Goal: Task Accomplishment & Management: Manage account settings

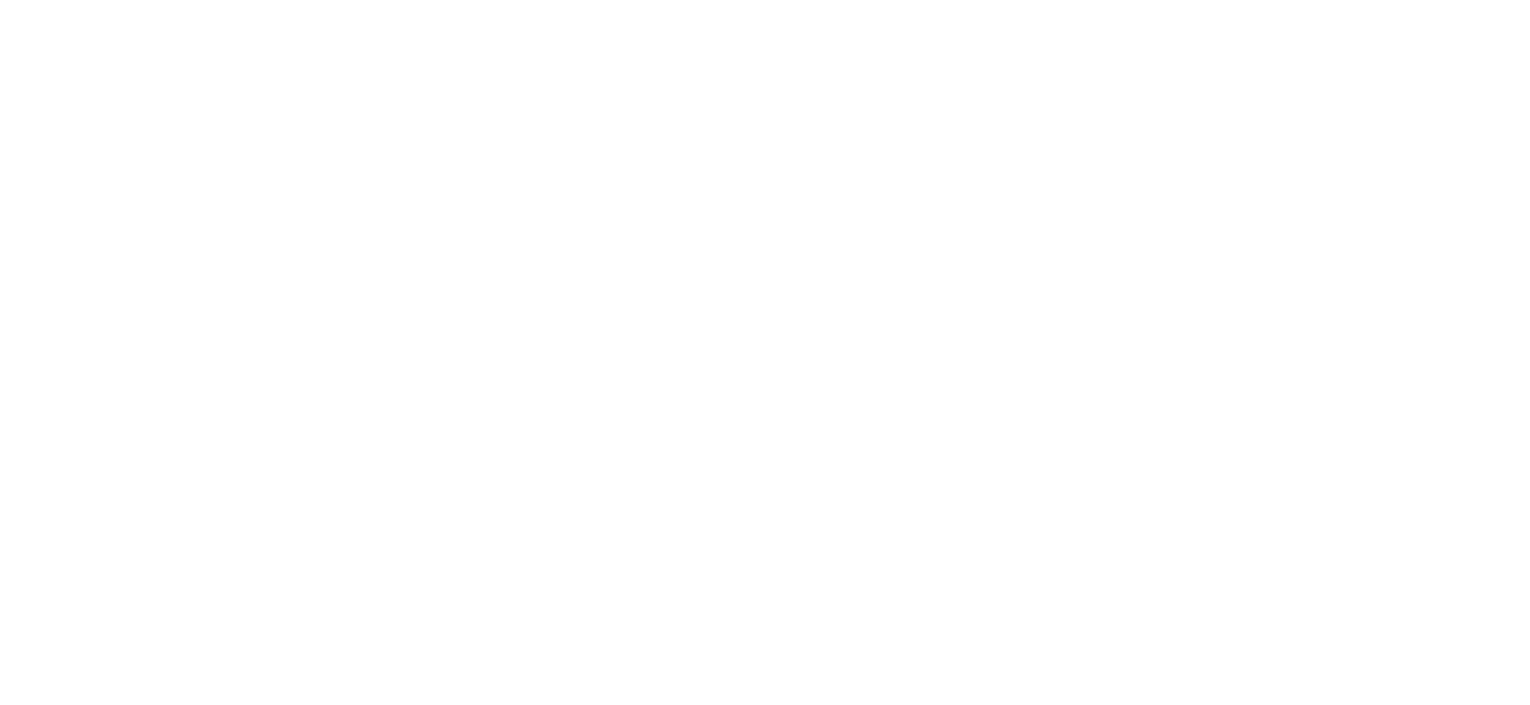
select select "Song"
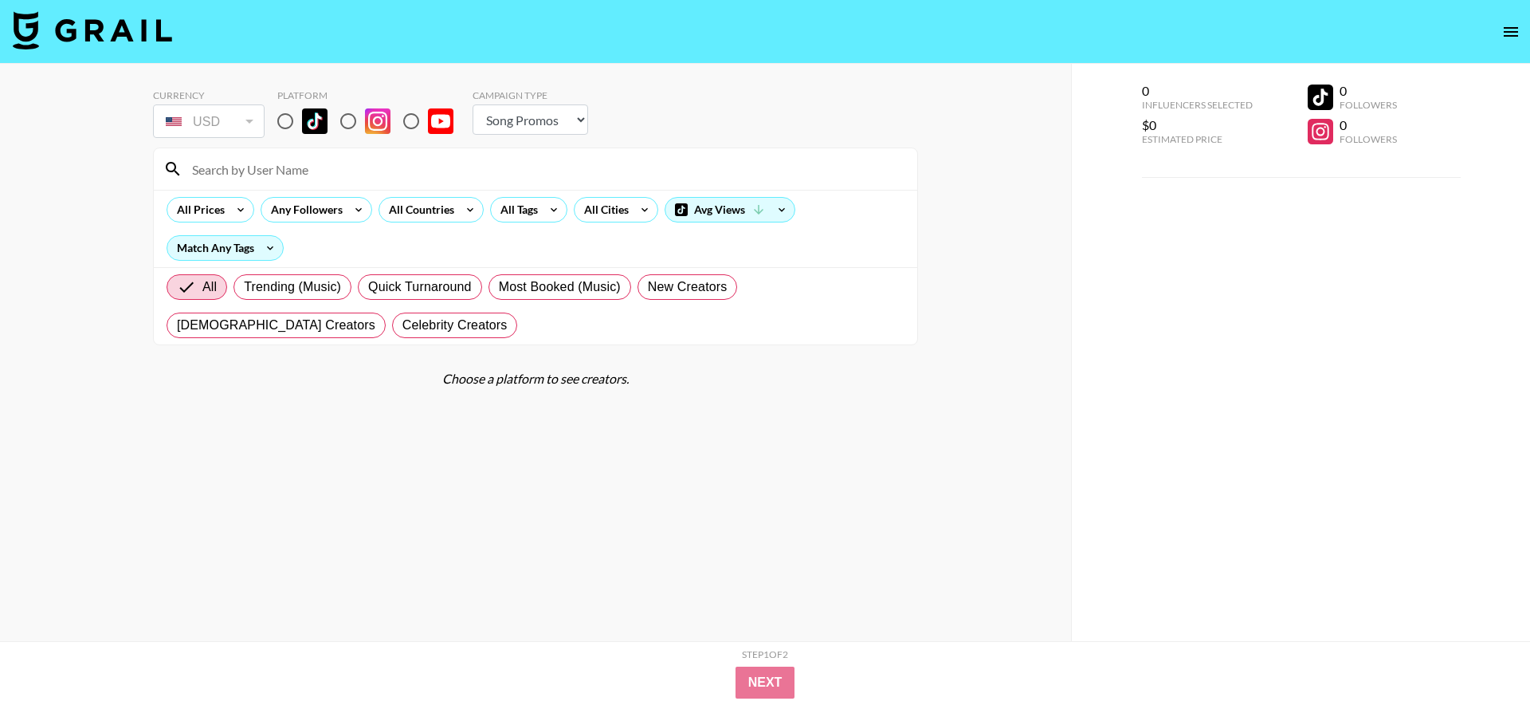
click at [1510, 35] on icon "open drawer" at bounding box center [1511, 32] width 14 height 10
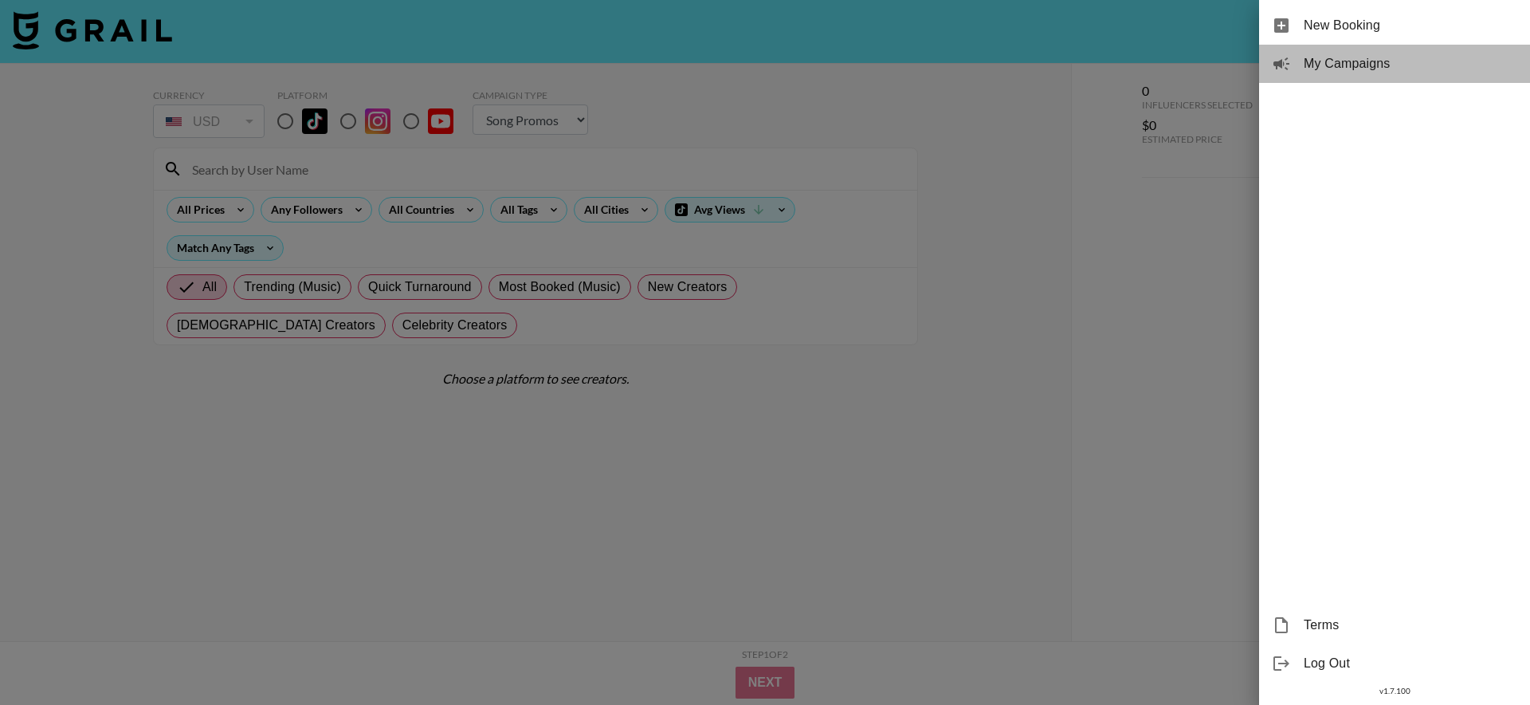
click at [1296, 64] on div "My Campaigns" at bounding box center [1394, 64] width 271 height 38
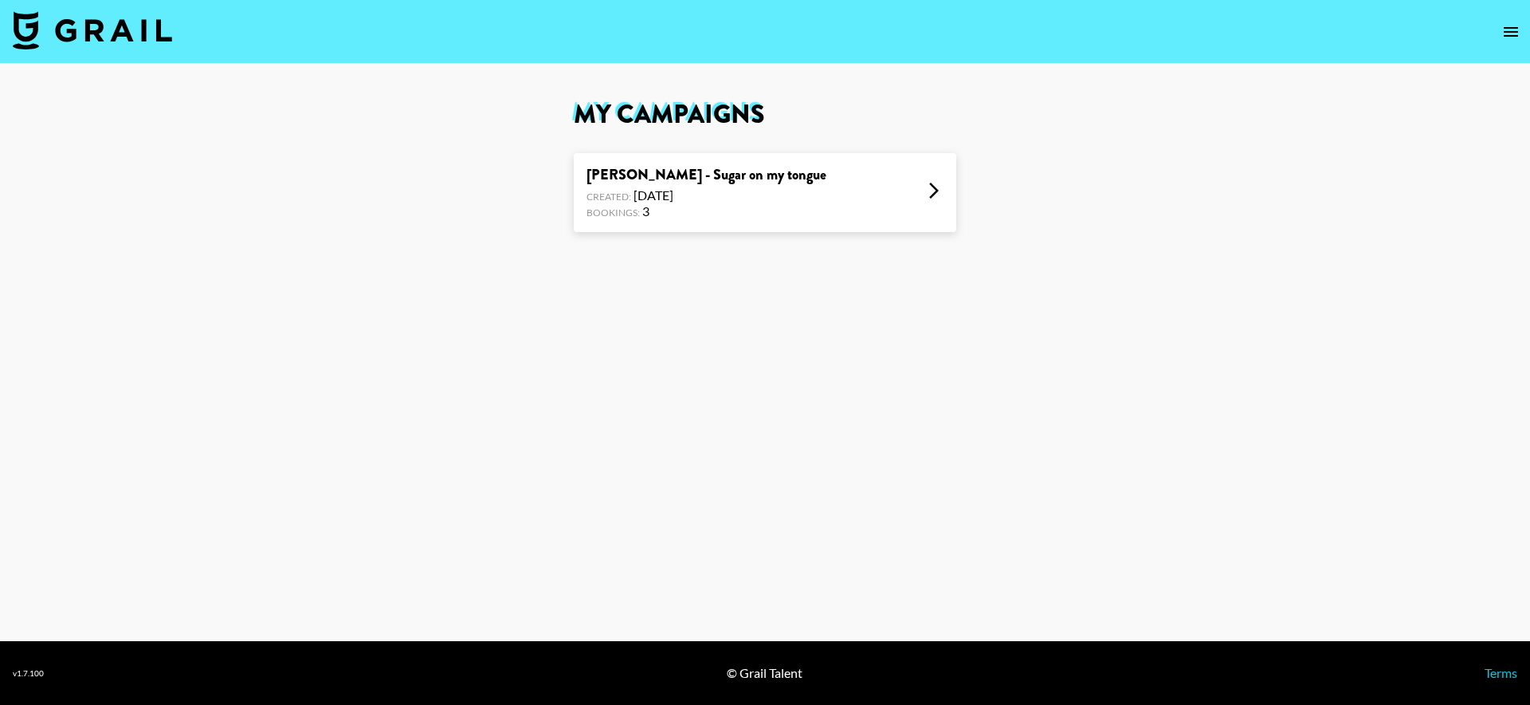
click at [915, 158] on div "[PERSON_NAME] - Sugar on my tongue Created: [DATE] Bookings: 3" at bounding box center [765, 192] width 383 height 79
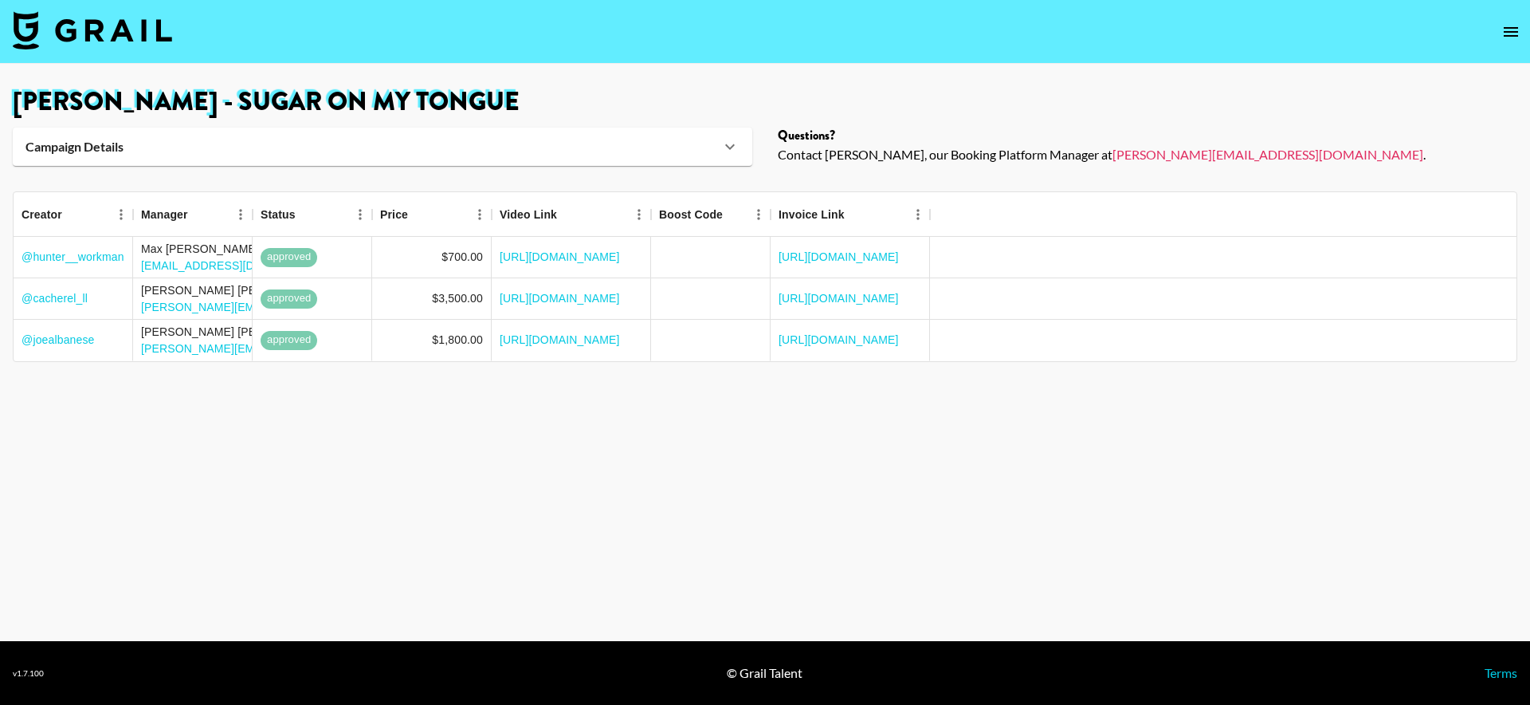
click at [629, 115] on div "[PERSON_NAME] - Sugar on my tongue Campaign Details Sound URL [URL][DOMAIN_NAME…" at bounding box center [765, 127] width 1530 height 77
click at [261, 142] on div "Campaign Details" at bounding box center [373, 147] width 695 height 16
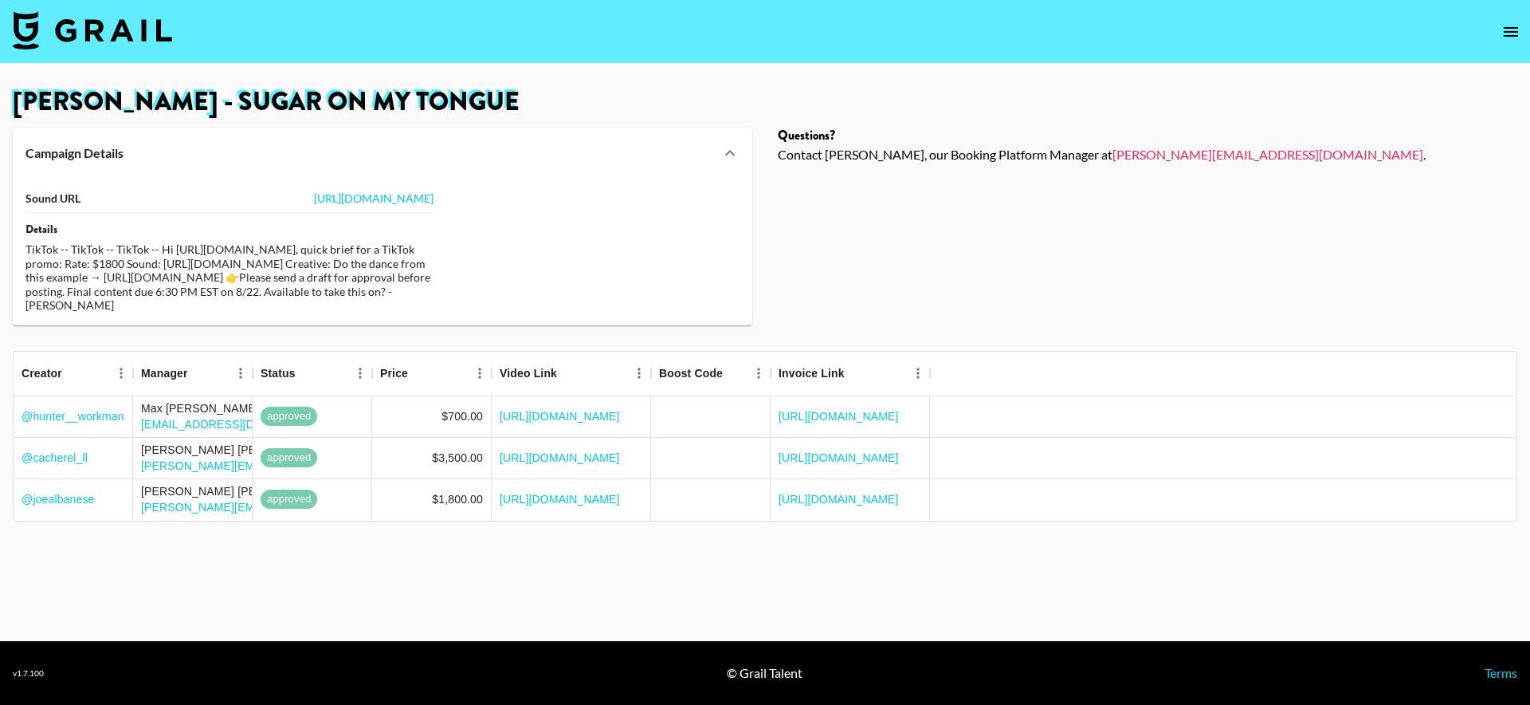
click at [1518, 31] on icon "open drawer" at bounding box center [1511, 31] width 19 height 19
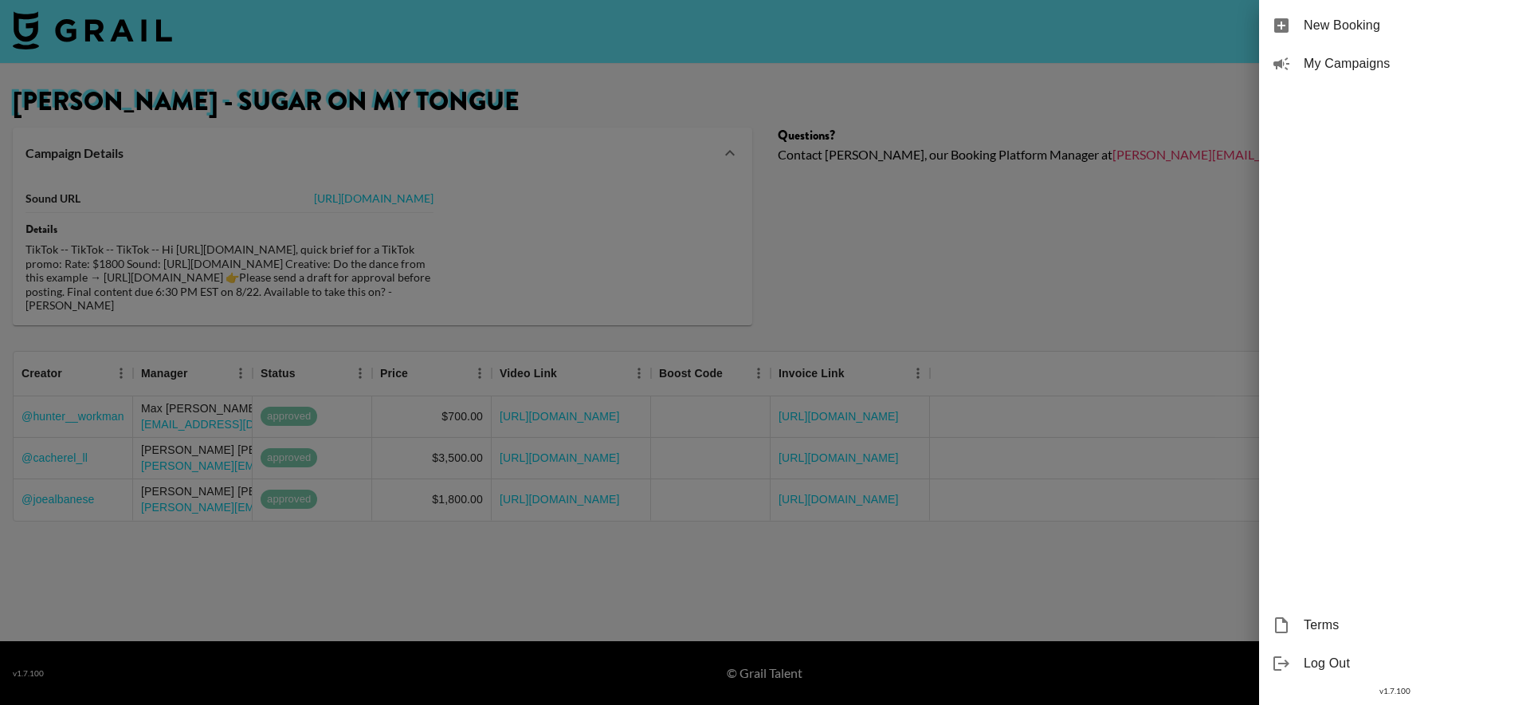
click at [1337, 68] on span "My Campaigns" at bounding box center [1411, 63] width 214 height 19
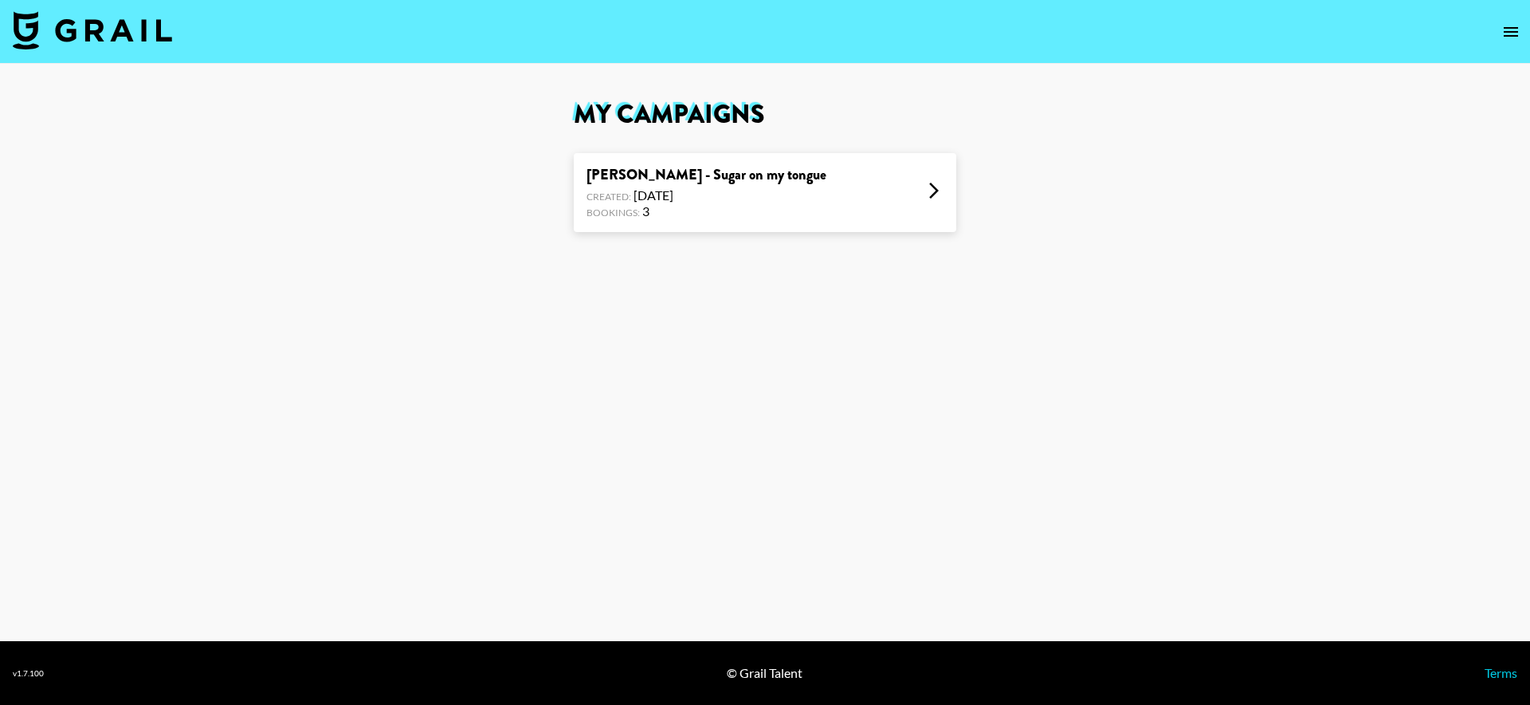
click at [679, 183] on div "[PERSON_NAME] - Sugar on my tongue" at bounding box center [707, 175] width 240 height 18
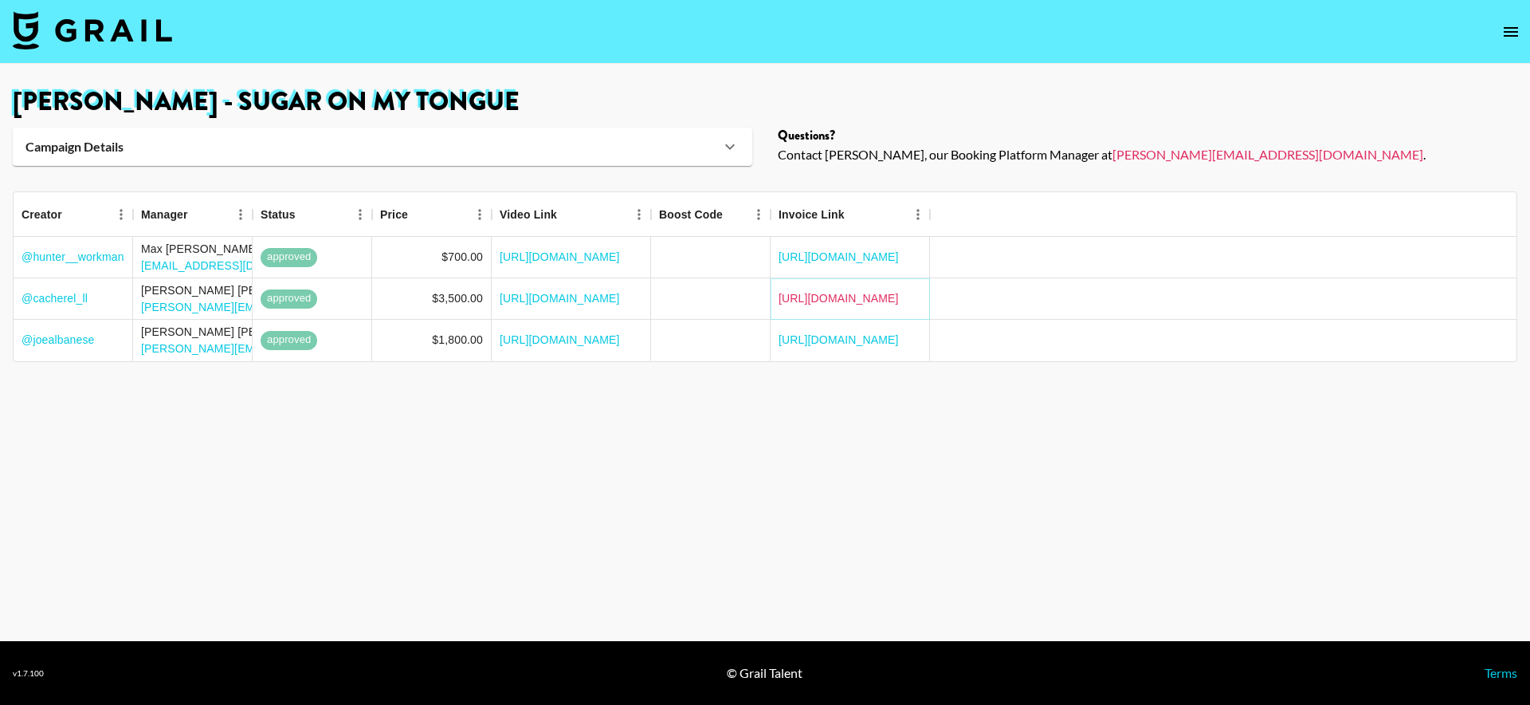
click at [829, 299] on link "[URL][DOMAIN_NAME]" at bounding box center [839, 298] width 120 height 16
